Goal: Obtain resource: Obtain resource

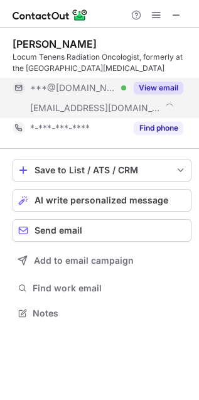
scroll to position [304, 199]
click at [151, 89] on button "View email" at bounding box center [159, 88] width 50 height 13
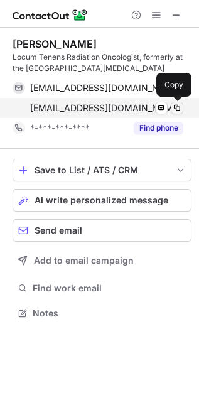
click at [176, 110] on span at bounding box center [177, 108] width 10 height 10
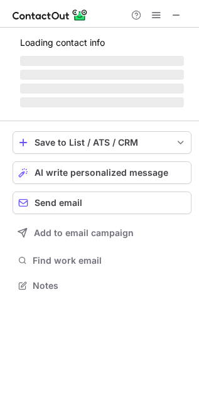
scroll to position [304, 199]
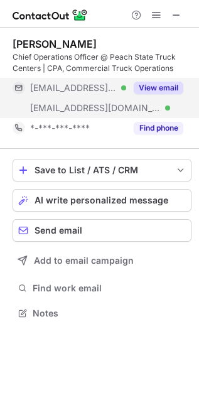
click at [167, 83] on button "View email" at bounding box center [159, 88] width 50 height 13
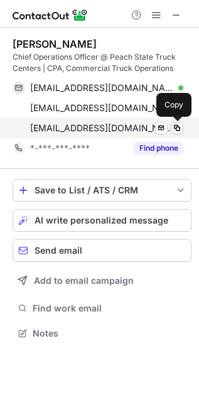
click at [181, 127] on span at bounding box center [177, 128] width 10 height 10
